Goal: Navigation & Orientation: Find specific page/section

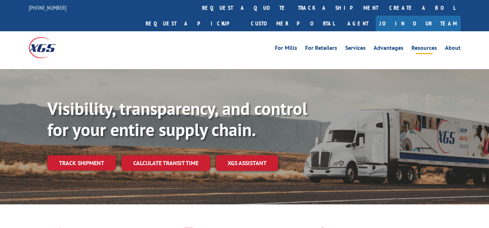
click at [422, 45] on link "Resources" at bounding box center [423, 49] width 25 height 8
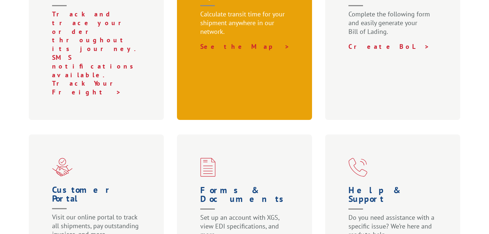
scroll to position [341, 0]
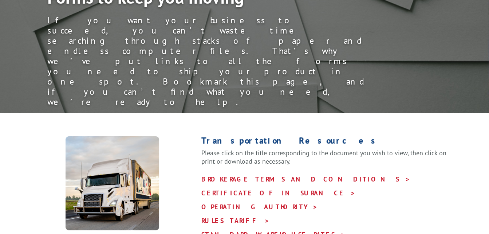
scroll to position [106, 0]
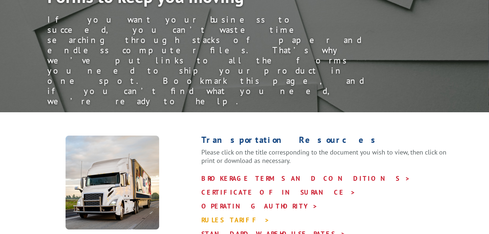
click at [222, 215] on link "RULES TARIFF >" at bounding box center [235, 219] width 68 height 8
